Goal: Information Seeking & Learning: Learn about a topic

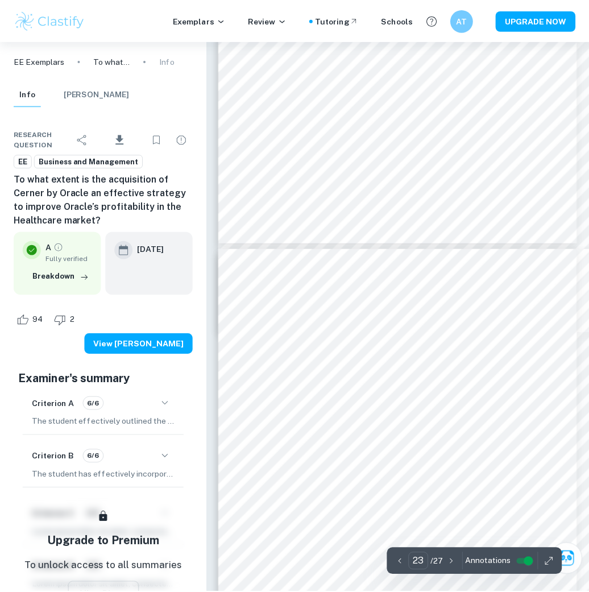
scroll to position [11615, 0]
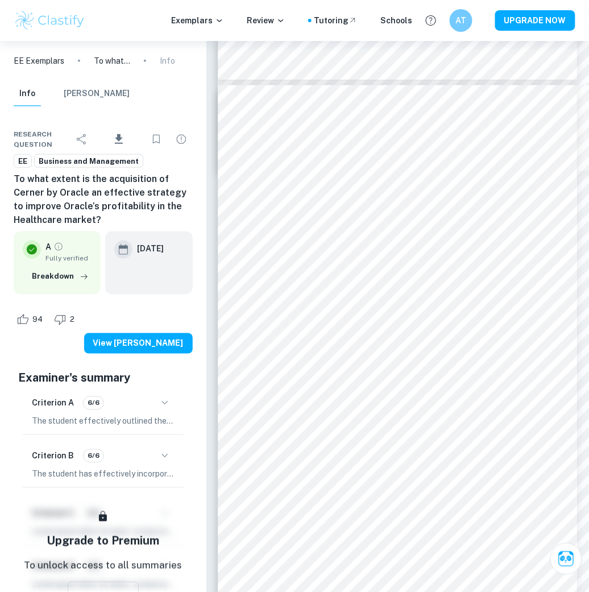
click at [55, 18] on img at bounding box center [50, 20] width 72 height 23
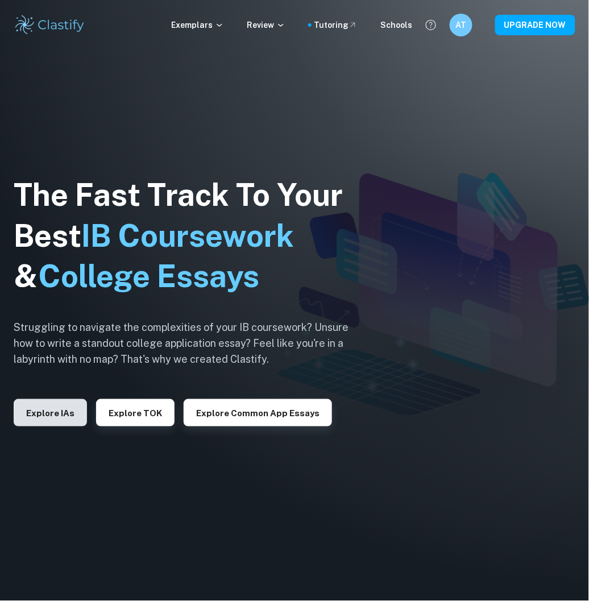
click at [71, 424] on button "Explore IAs" at bounding box center [50, 412] width 73 height 27
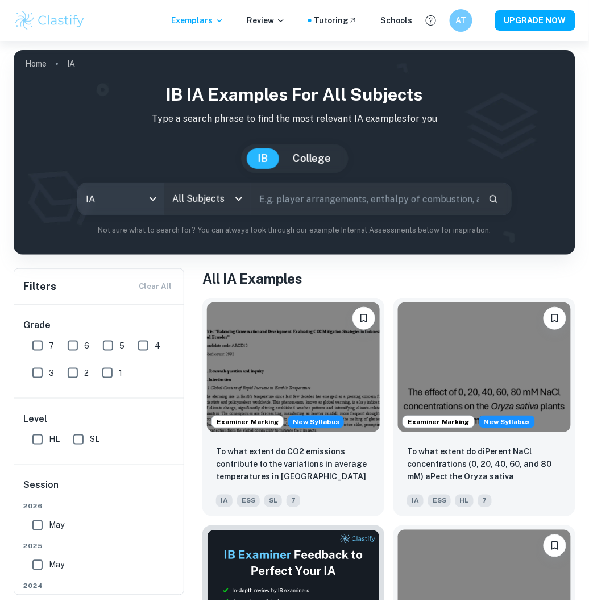
click at [123, 201] on body "We value your privacy We use cookies to enhance your browsing experience, serve…" at bounding box center [294, 341] width 589 height 601
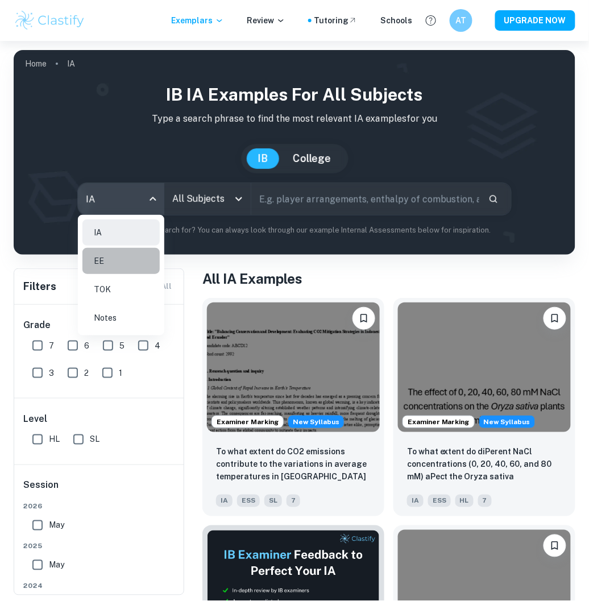
click at [114, 270] on li "EE" at bounding box center [121, 261] width 77 height 26
type input "ee"
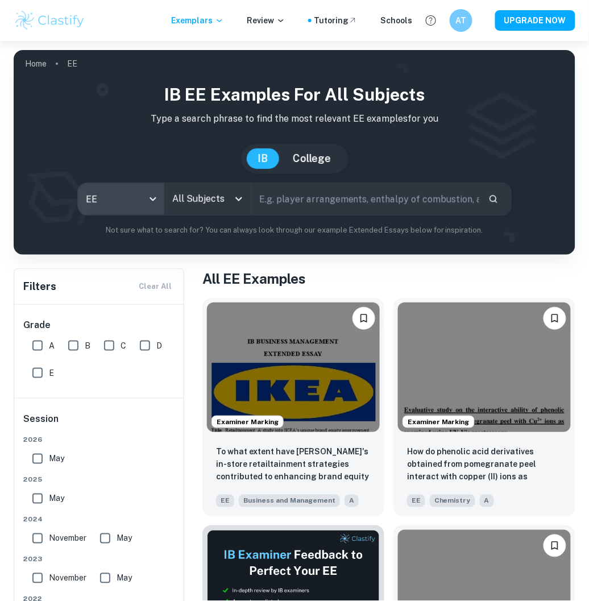
click at [201, 208] on input "All Subjects" at bounding box center [199, 199] width 59 height 22
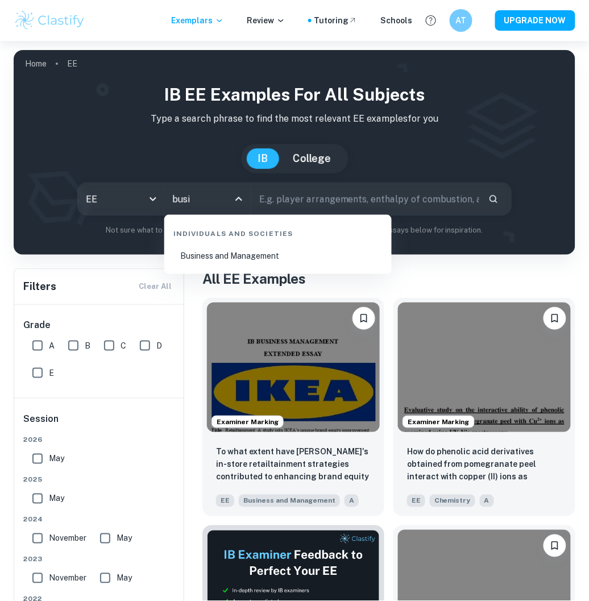
type input "busin"
click at [248, 251] on li "Business and Management" at bounding box center [278, 257] width 218 height 26
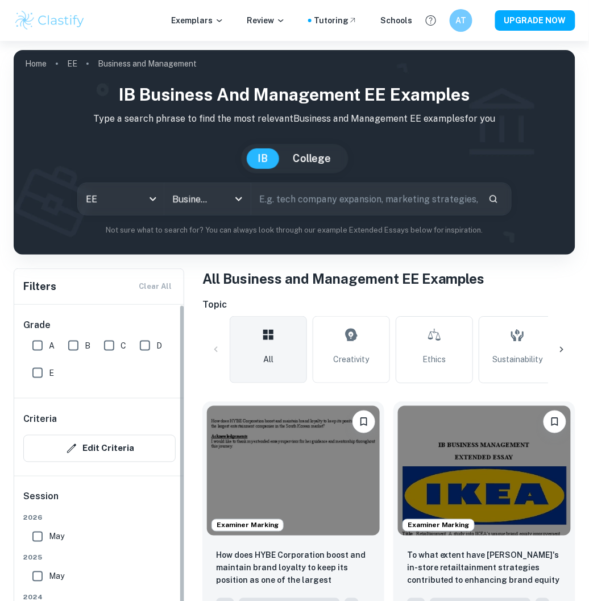
click at [40, 344] on input "A" at bounding box center [37, 346] width 23 height 23
checkbox input "true"
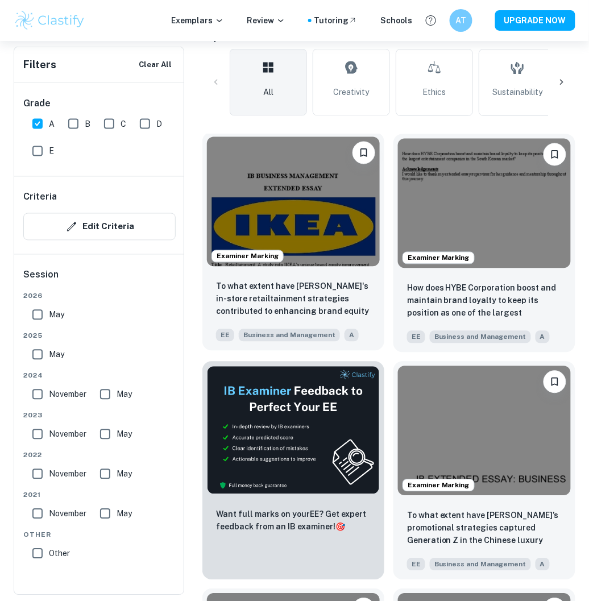
scroll to position [147, 0]
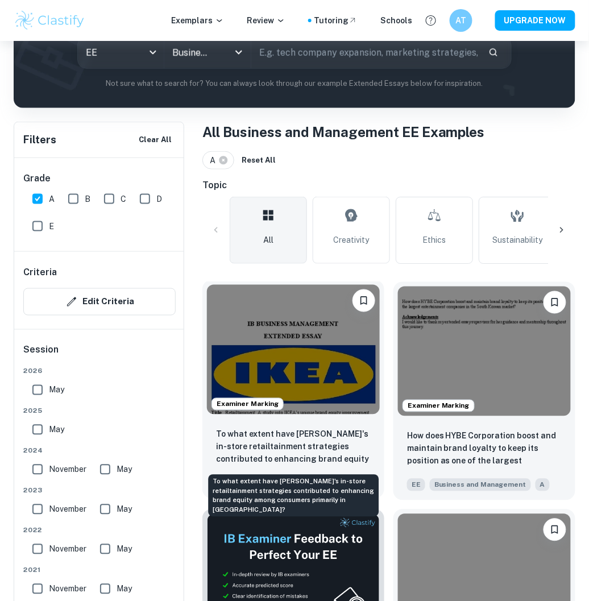
click at [298, 444] on p "To what extent have [PERSON_NAME]'s in-store retailtainment strategies contribu…" at bounding box center [293, 447] width 155 height 39
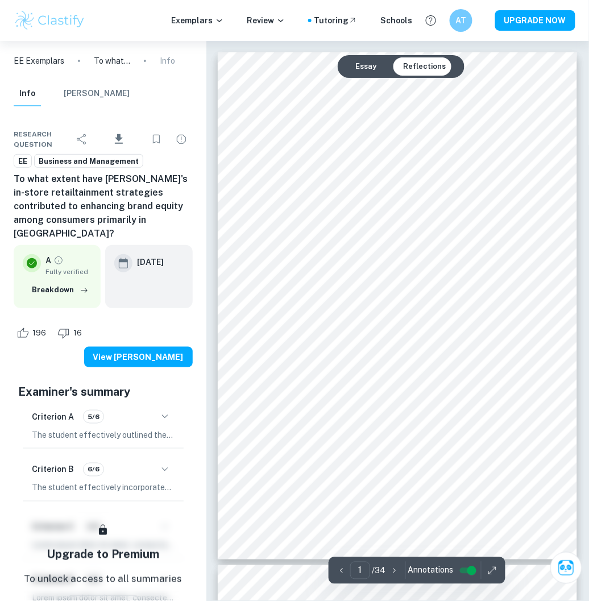
type input "2"
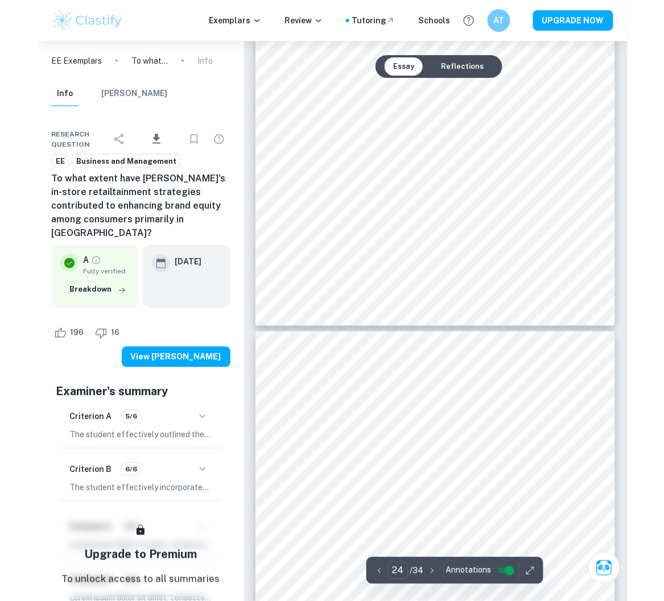
scroll to position [11976, 0]
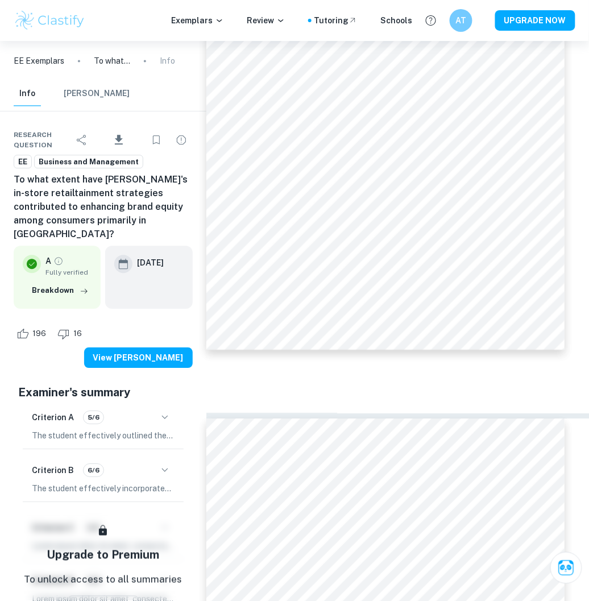
type input "21"
